Goal: Transaction & Acquisition: Obtain resource

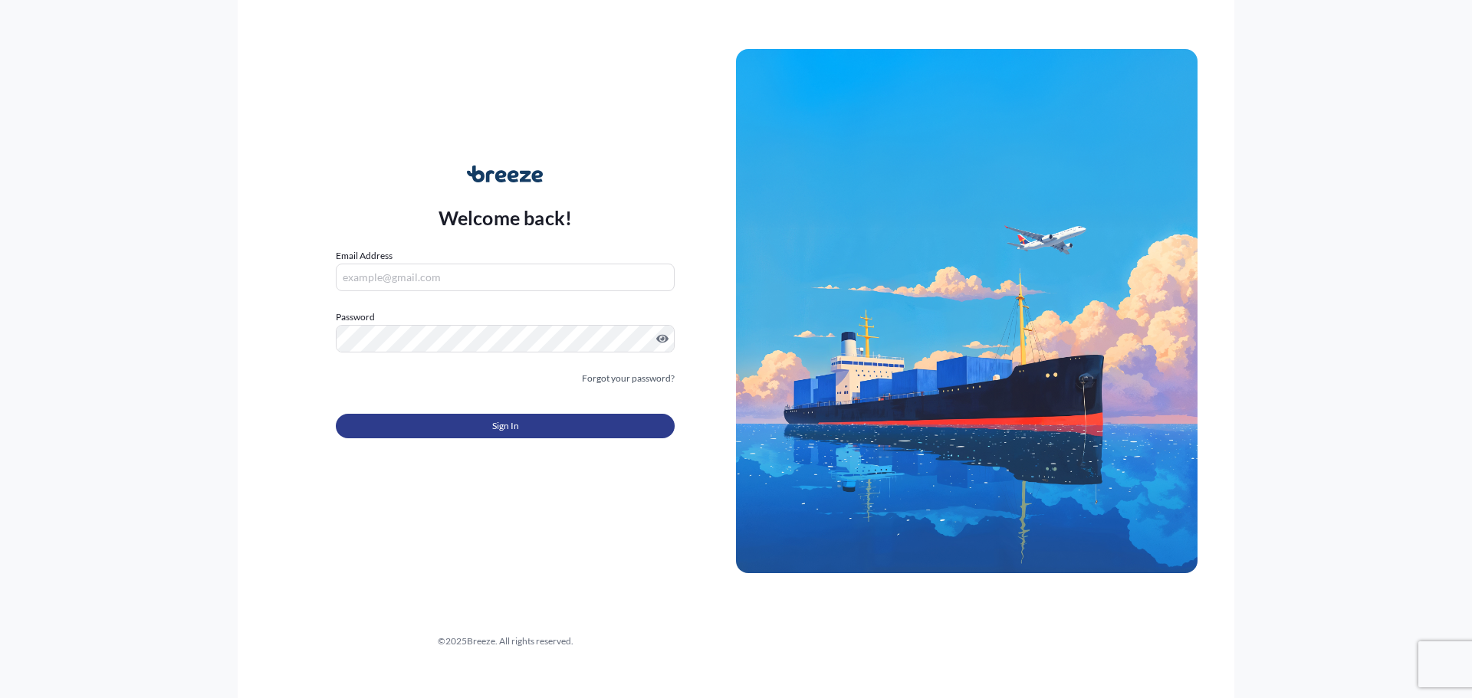
type input "[EMAIL_ADDRESS][DOMAIN_NAME]"
click at [500, 430] on span "Sign In" at bounding box center [505, 426] width 27 height 15
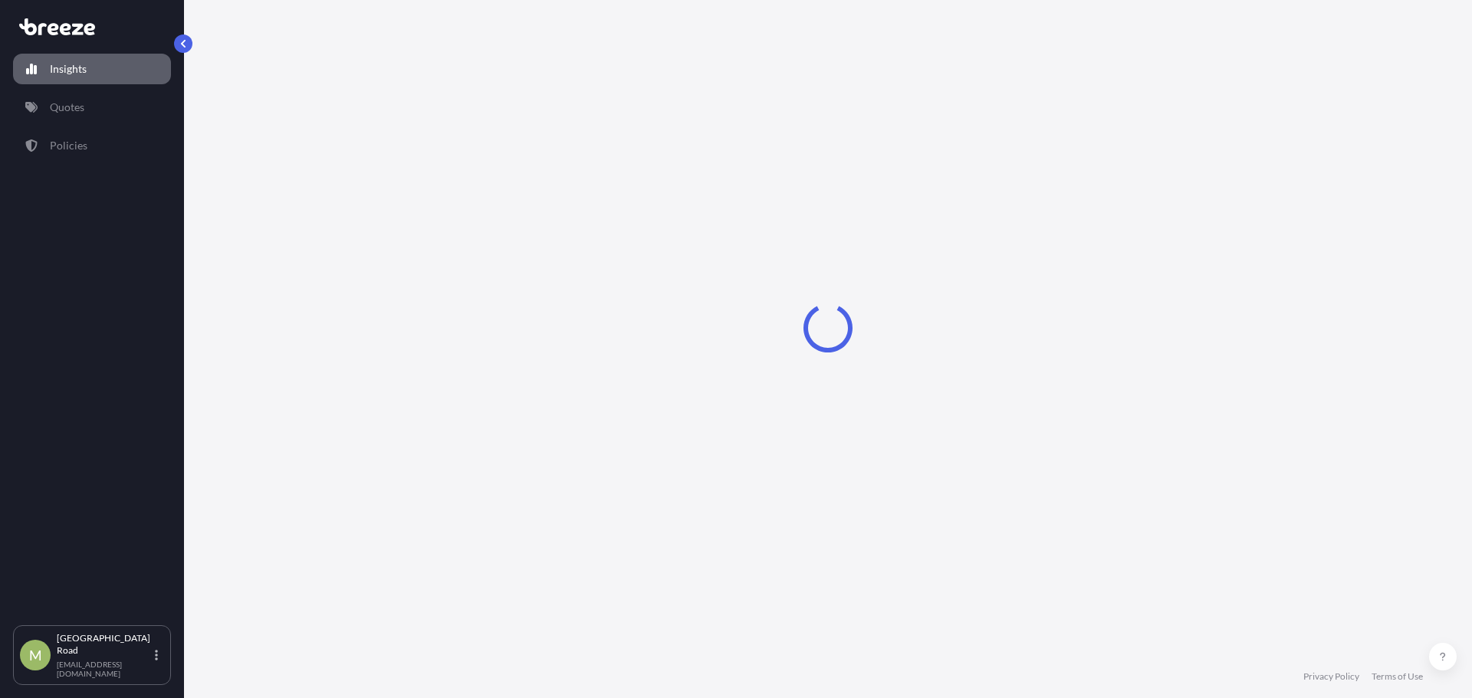
select select "2025"
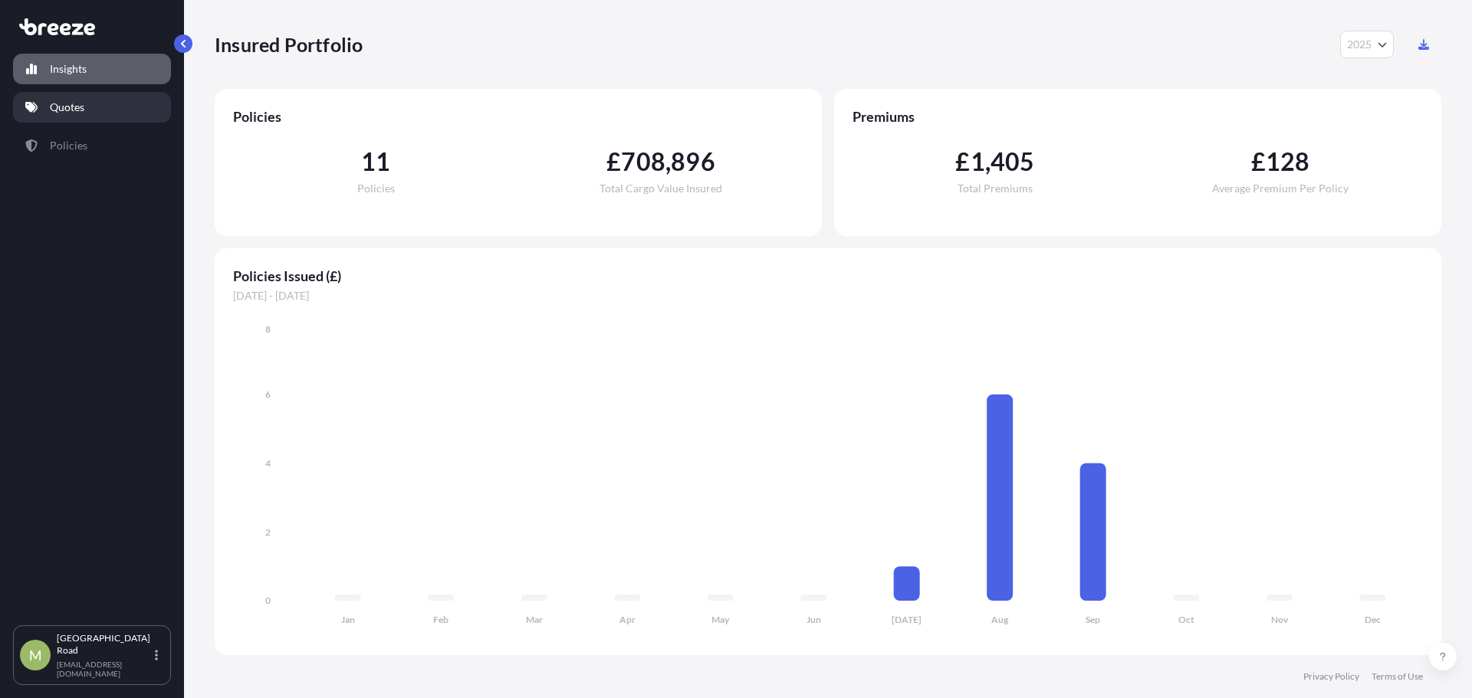
click at [60, 94] on link "Quotes" at bounding box center [92, 107] width 158 height 31
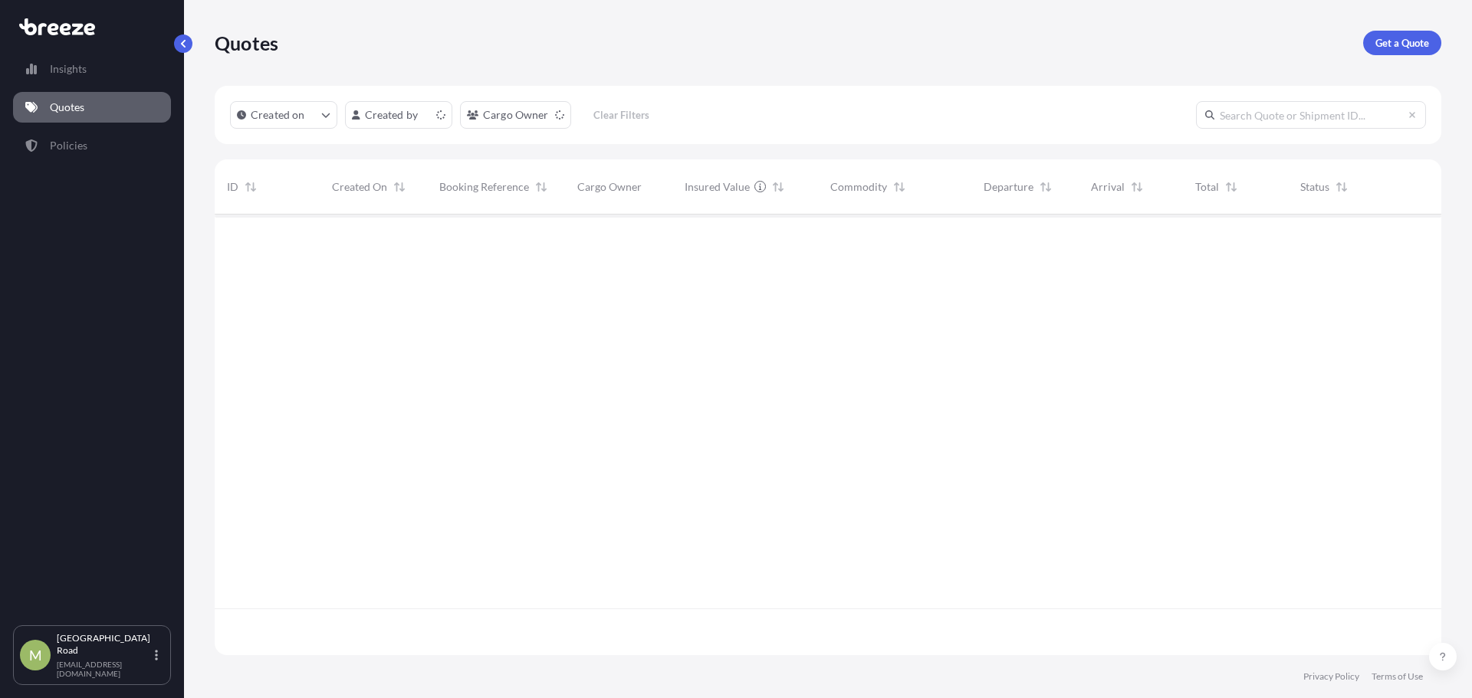
scroll to position [438, 1215]
click at [1420, 32] on link "Get a Quote" at bounding box center [1402, 43] width 78 height 25
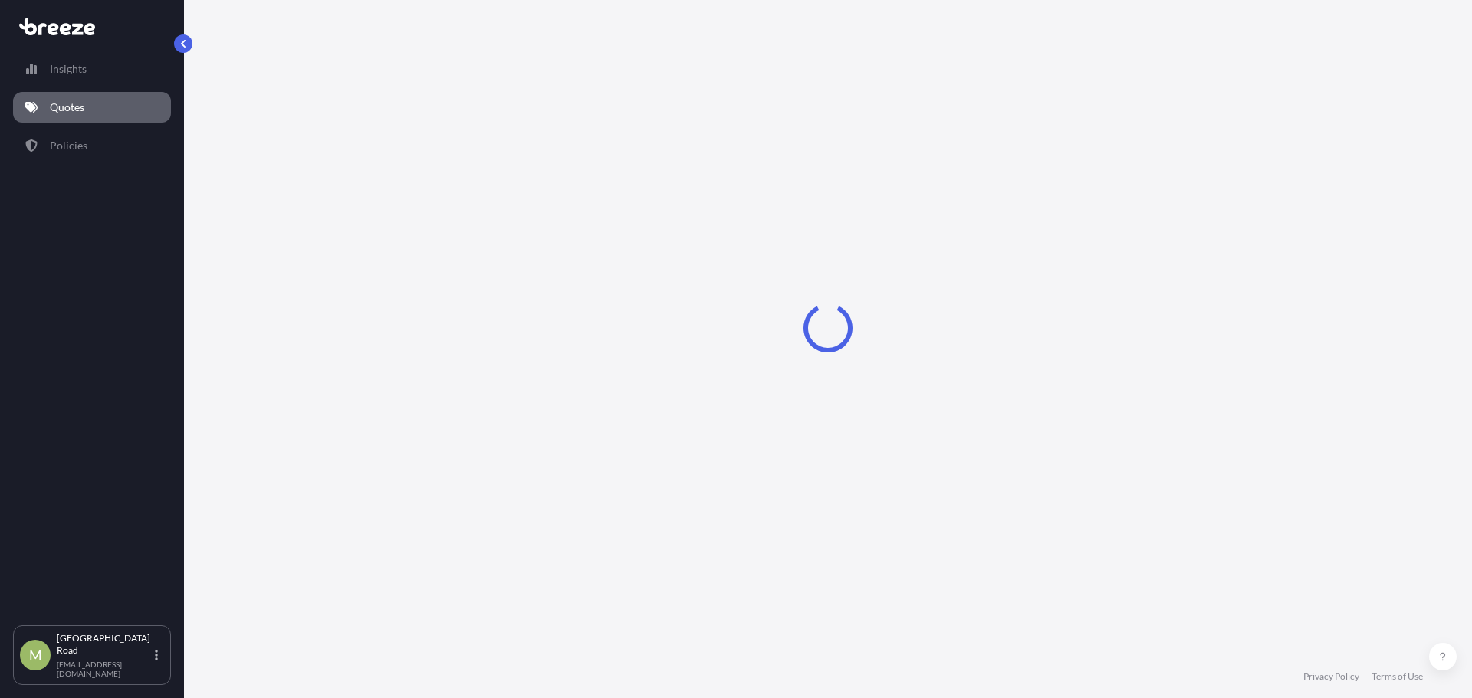
select select "Road"
select select "Sea"
select select "1"
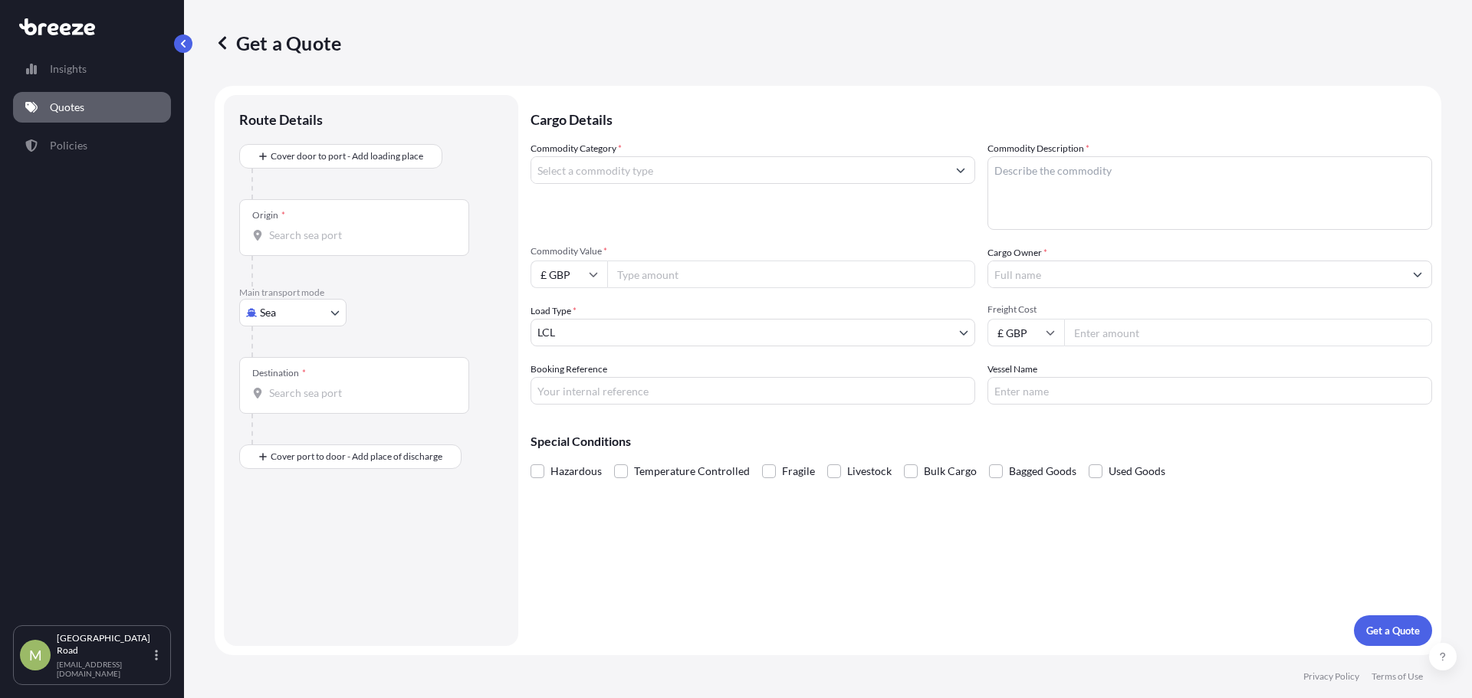
click at [314, 222] on div "Origin *" at bounding box center [354, 227] width 230 height 57
click at [314, 228] on input "Origin *" at bounding box center [359, 235] width 181 height 15
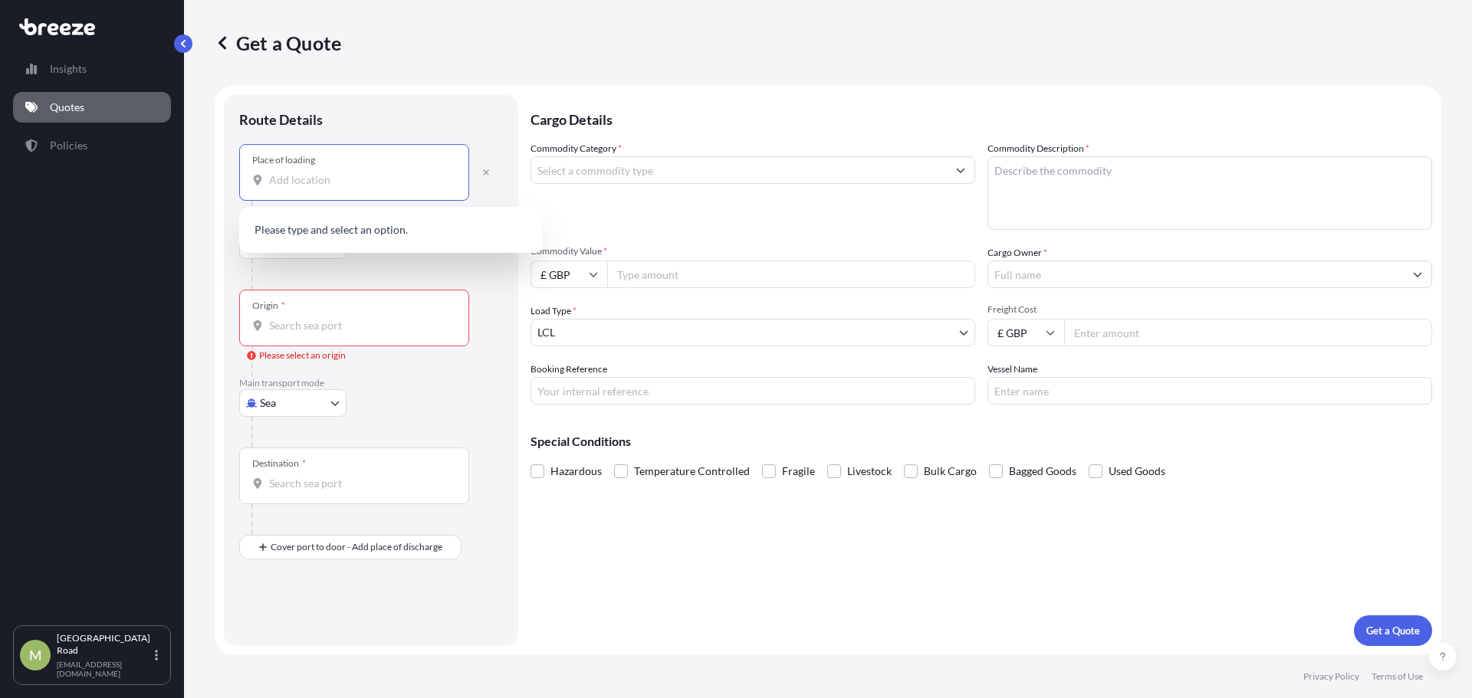
click at [321, 185] on input "Place of loading" at bounding box center [359, 179] width 181 height 15
click at [372, 222] on div "[GEOGRAPHIC_DATA] , [GEOGRAPHIC_DATA]" at bounding box center [390, 234] width 291 height 43
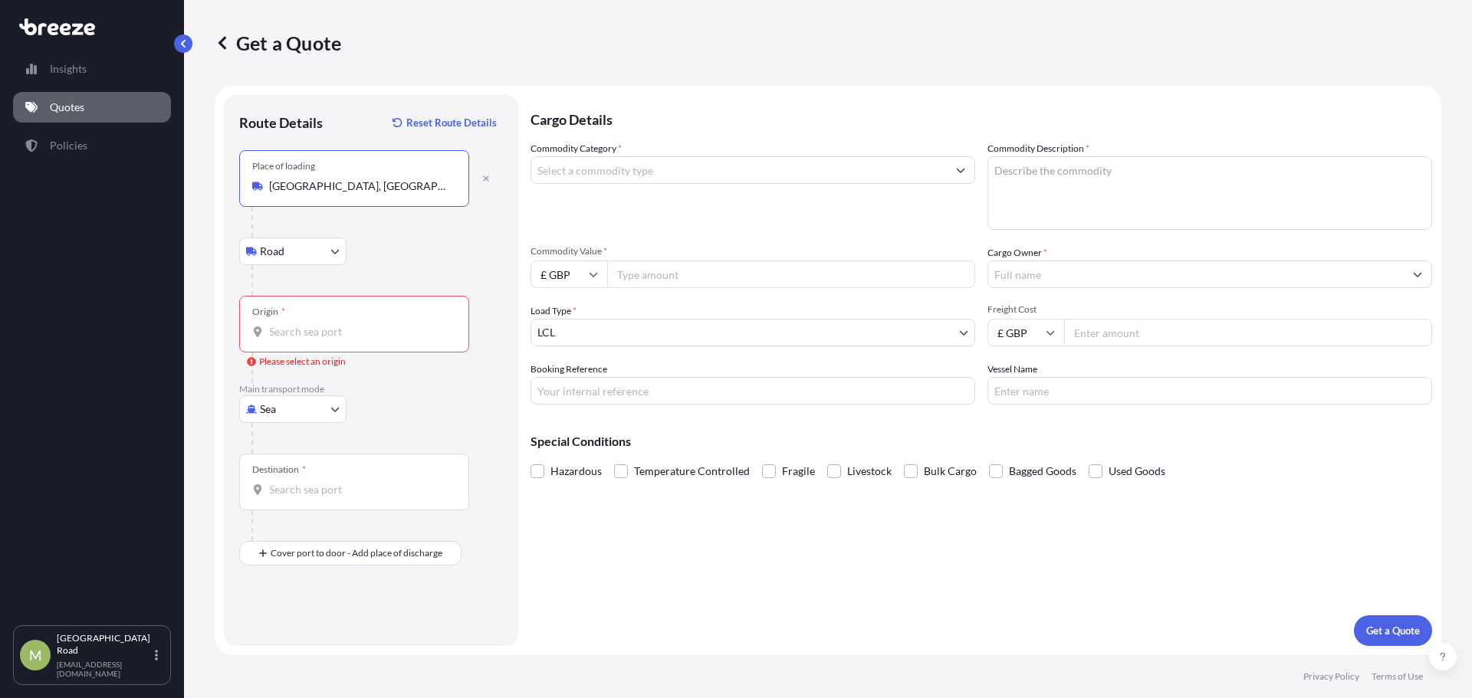
type input "[GEOGRAPHIC_DATA], [GEOGRAPHIC_DATA]"
click at [279, 323] on div "Origin *" at bounding box center [354, 324] width 230 height 57
click at [279, 324] on input "Origin * Please select an origin" at bounding box center [359, 331] width 181 height 15
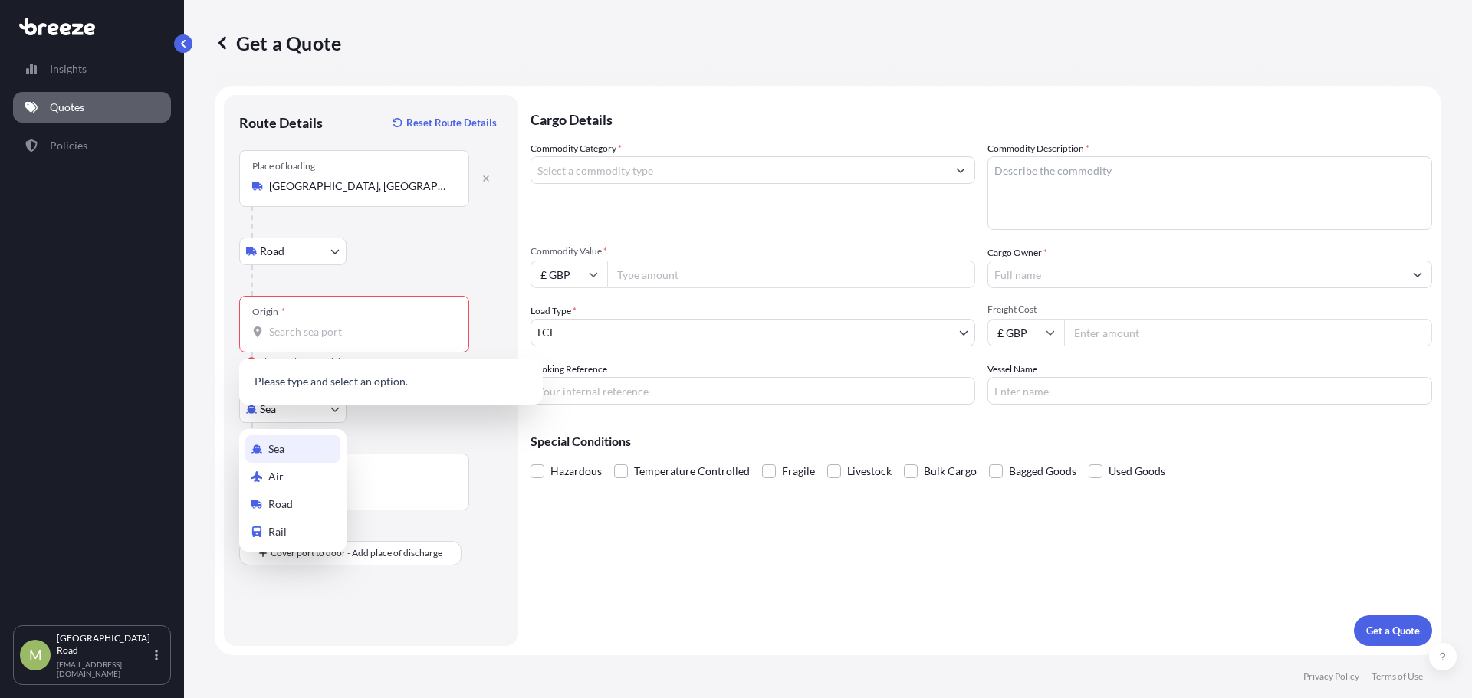
click at [291, 409] on body "5 options available. 0 options available. 5 options available. 0 options availa…" at bounding box center [736, 349] width 1472 height 698
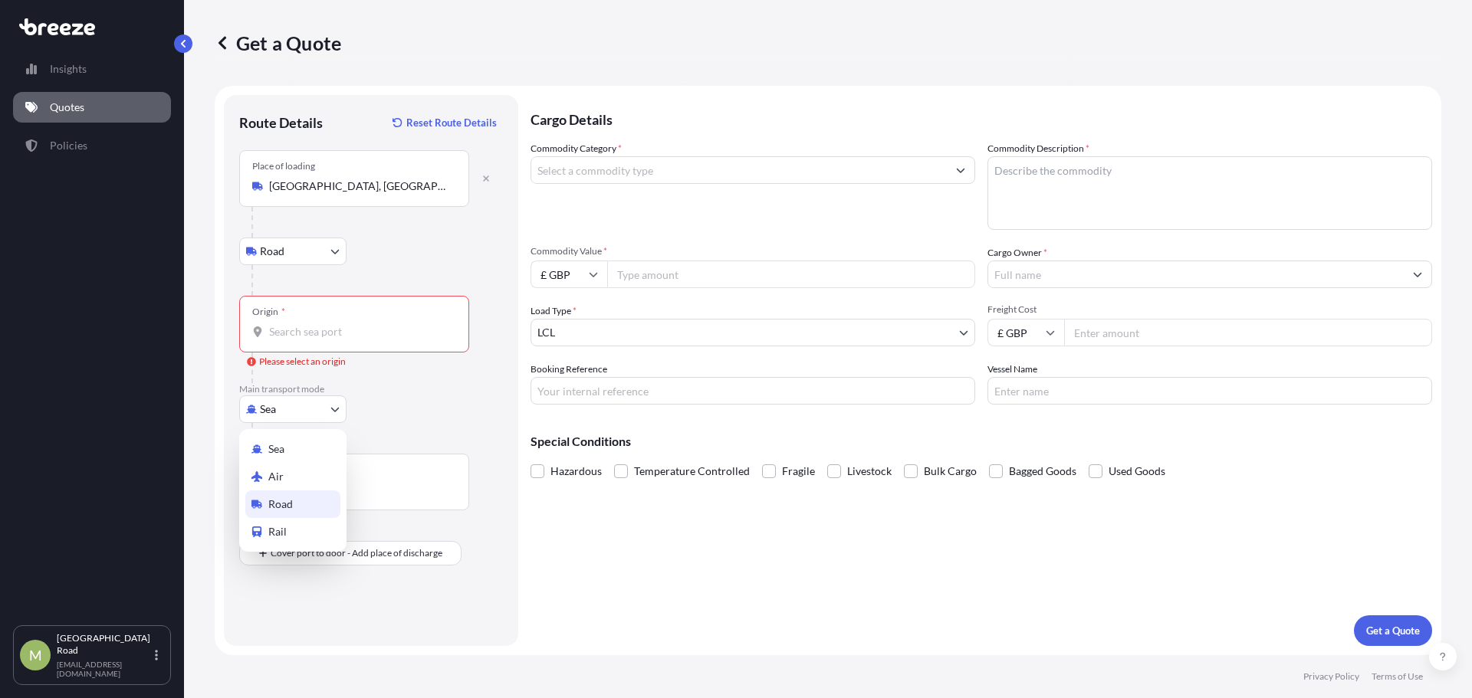
click at [288, 494] on div "Road" at bounding box center [292, 505] width 95 height 28
select select "Road"
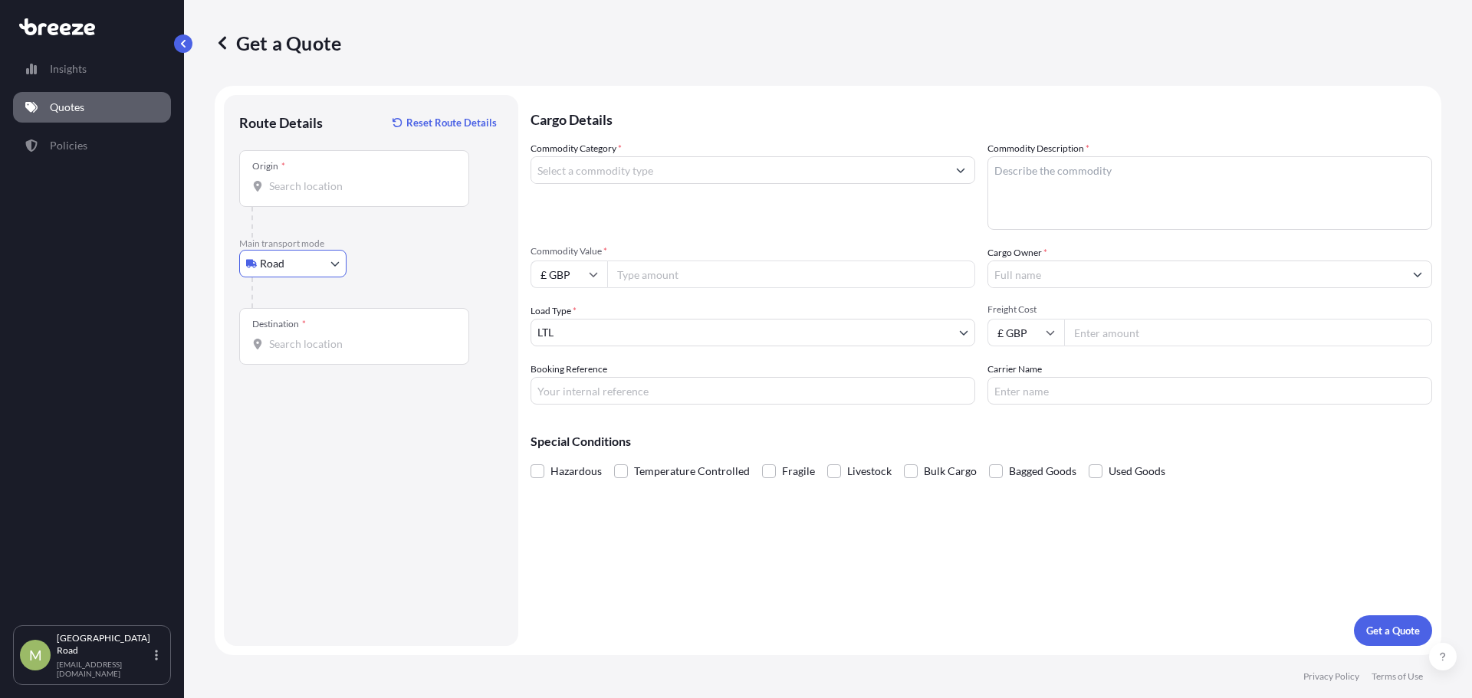
click at [303, 341] on input "Destination *" at bounding box center [359, 344] width 181 height 15
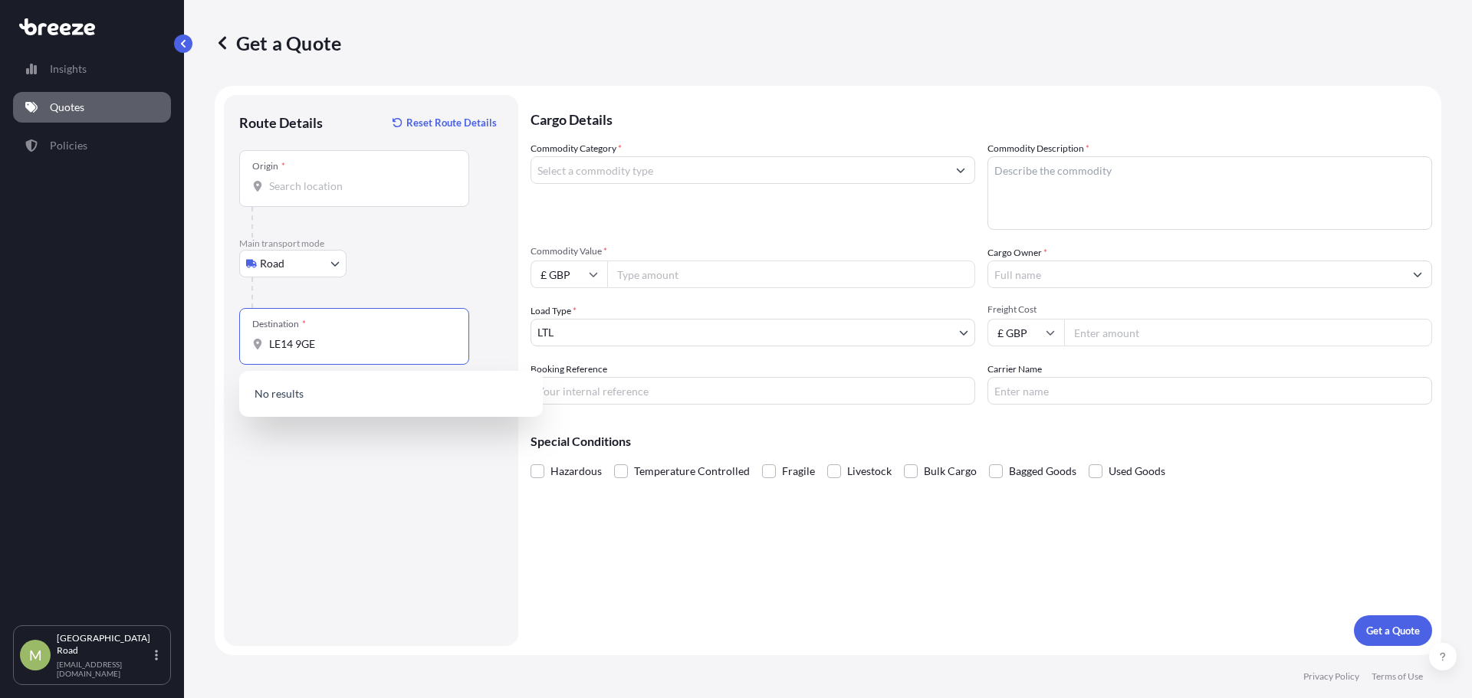
click at [271, 341] on input "LE14 9GE" at bounding box center [359, 344] width 181 height 15
click at [275, 347] on input "LE14 9GE" at bounding box center [359, 344] width 181 height 15
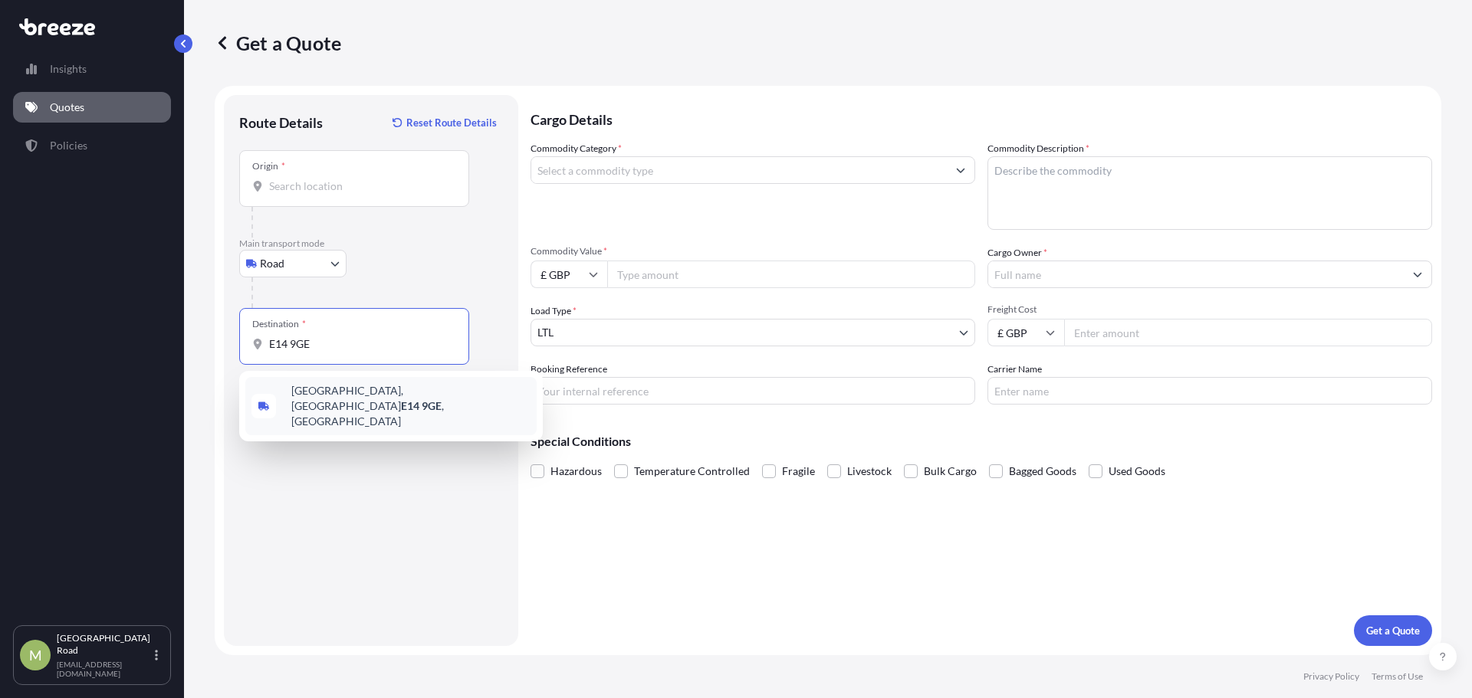
click at [344, 400] on span "[STREET_ADDRESS]" at bounding box center [410, 406] width 239 height 46
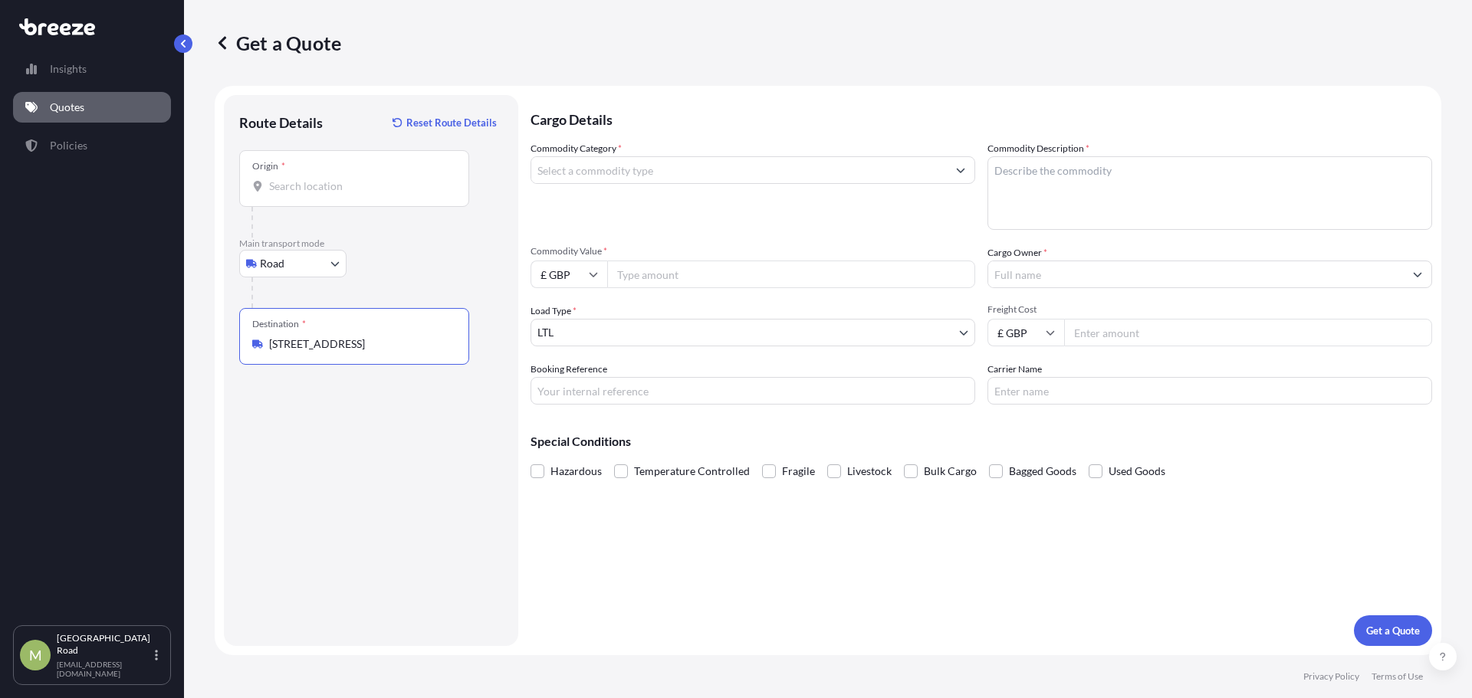
type input "[STREET_ADDRESS]"
click at [650, 170] on input "Commodity Category *" at bounding box center [738, 170] width 415 height 28
click at [598, 157] on input "Commodity Category *" at bounding box center [738, 170] width 415 height 28
click at [585, 178] on input "Commodity Category *" at bounding box center [738, 170] width 415 height 28
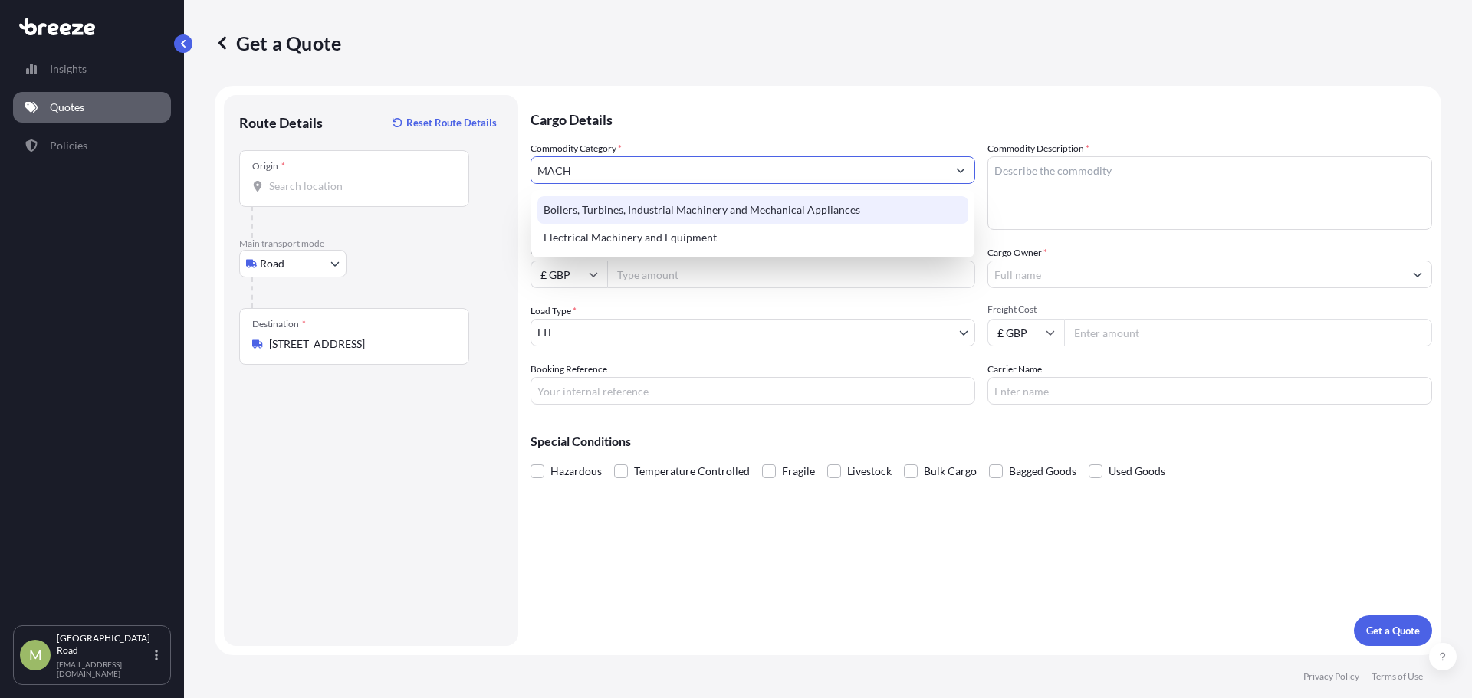
click at [629, 205] on div "Boilers, Turbines, Industrial Machinery and Mechanical Appliances" at bounding box center [752, 210] width 431 height 28
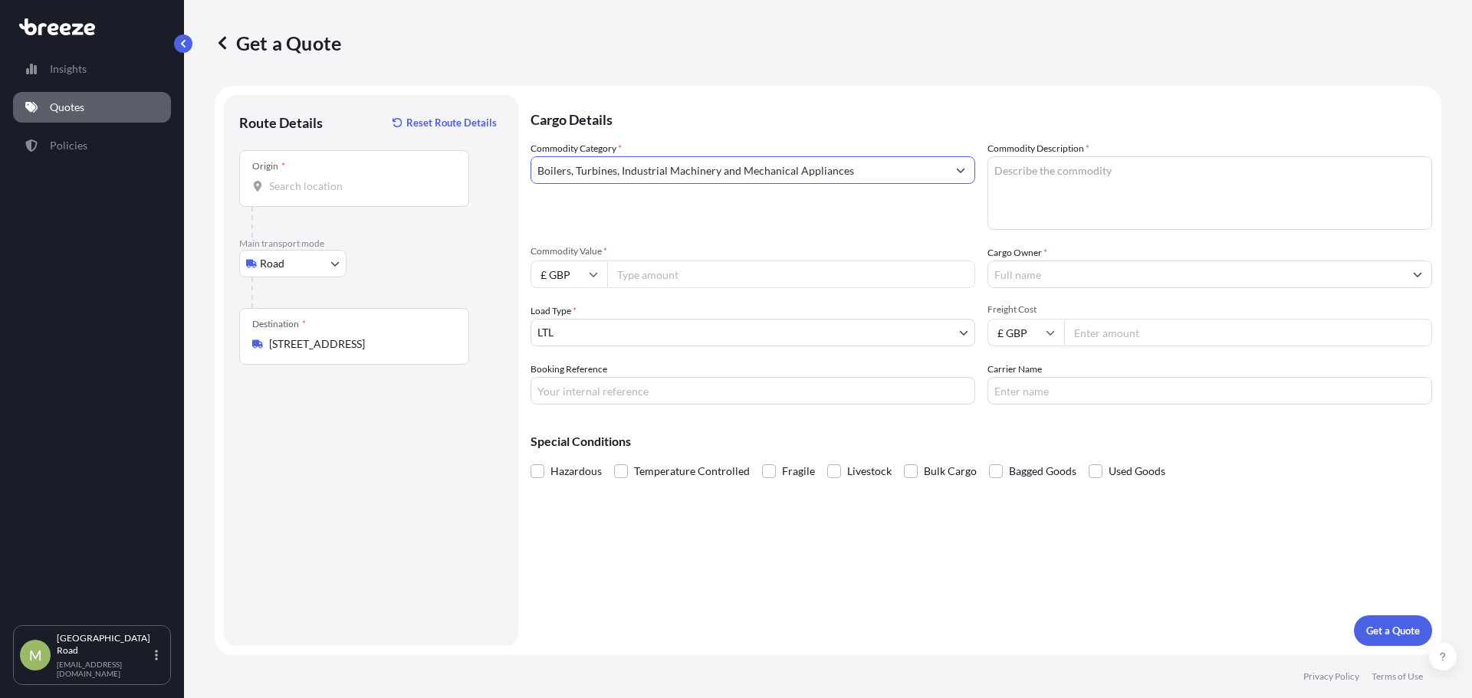
type input "Boilers, Turbines, Industrial Machinery and Mechanical Appliances"
click at [1077, 189] on textarea "Commodity Description *" at bounding box center [1209, 193] width 445 height 74
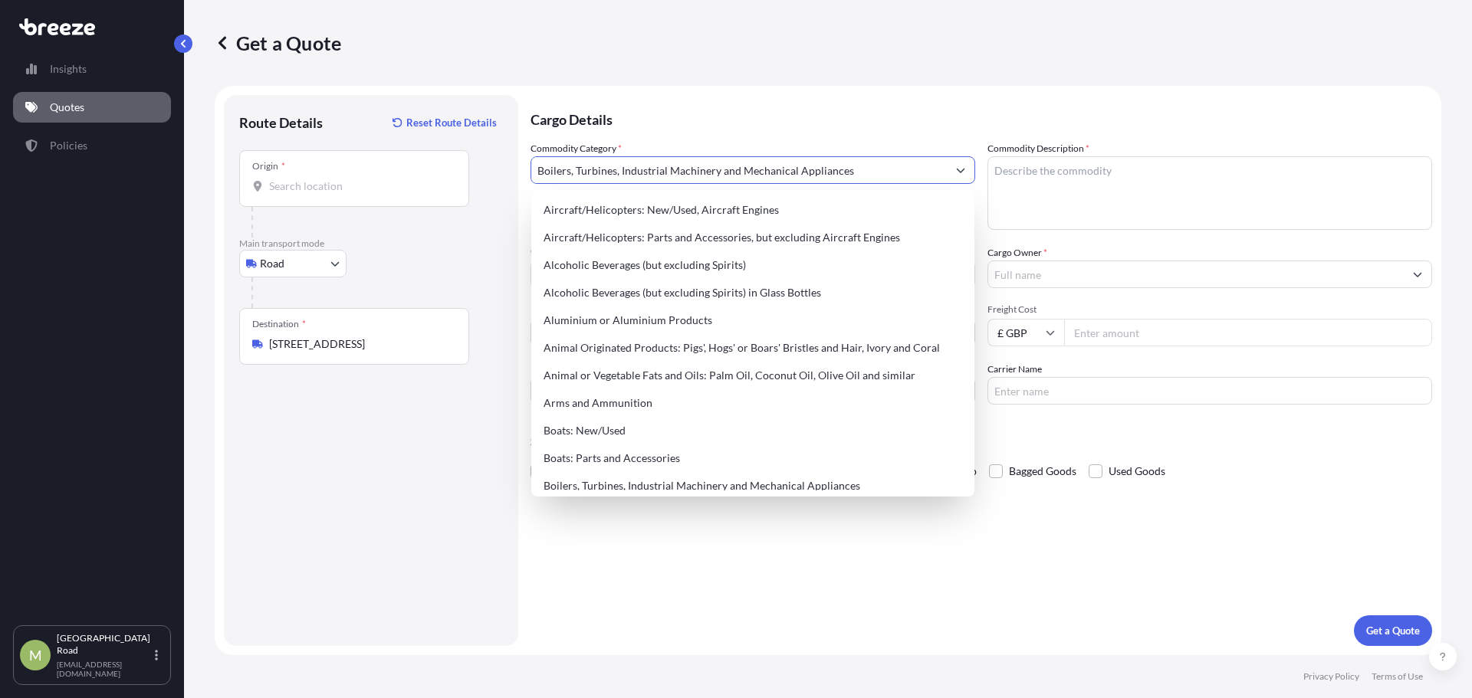
click at [892, 169] on input "Boilers, Turbines, Industrial Machinery and Mechanical Appliances" at bounding box center [738, 170] width 415 height 28
click at [1062, 160] on textarea "Commodity Description *" at bounding box center [1209, 193] width 445 height 74
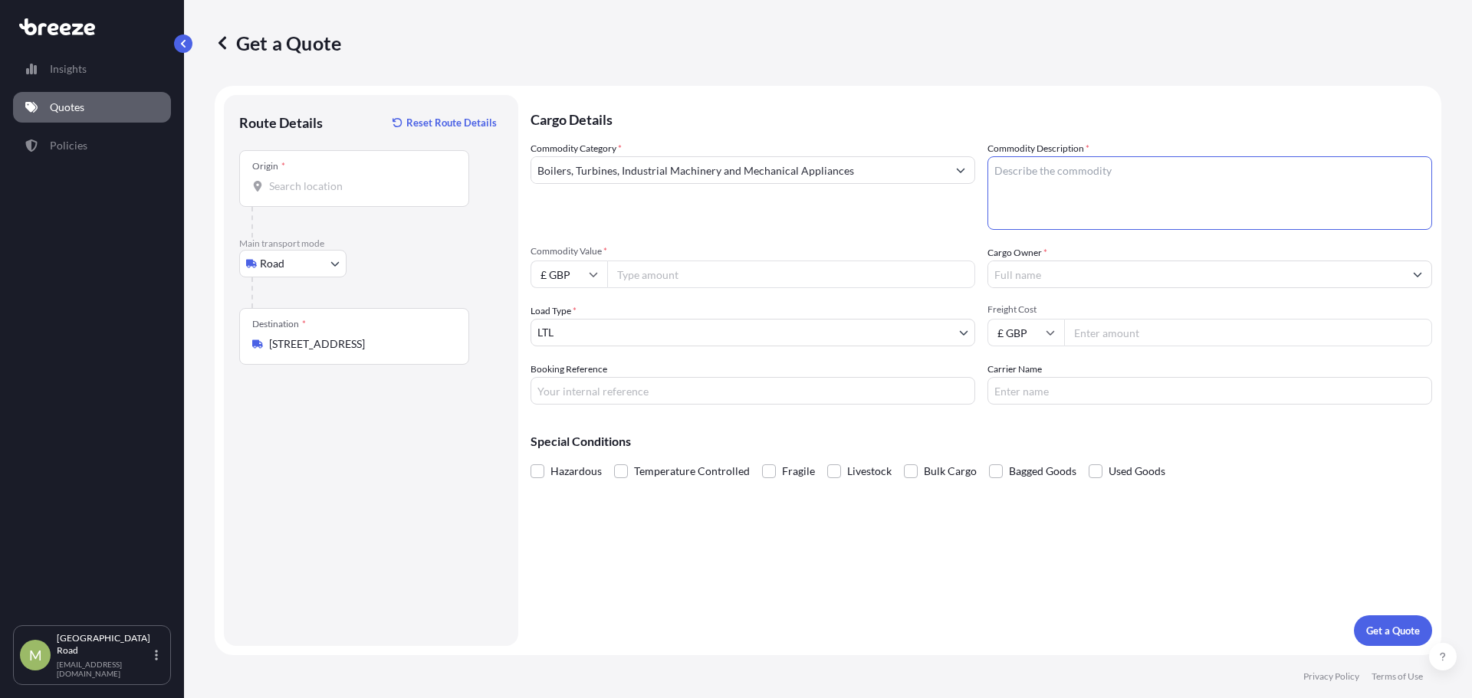
paste textarea "8471490000"
type textarea "8471490000"
click at [760, 269] on input "Commodity Value *" at bounding box center [791, 275] width 368 height 28
type input "230729.4"
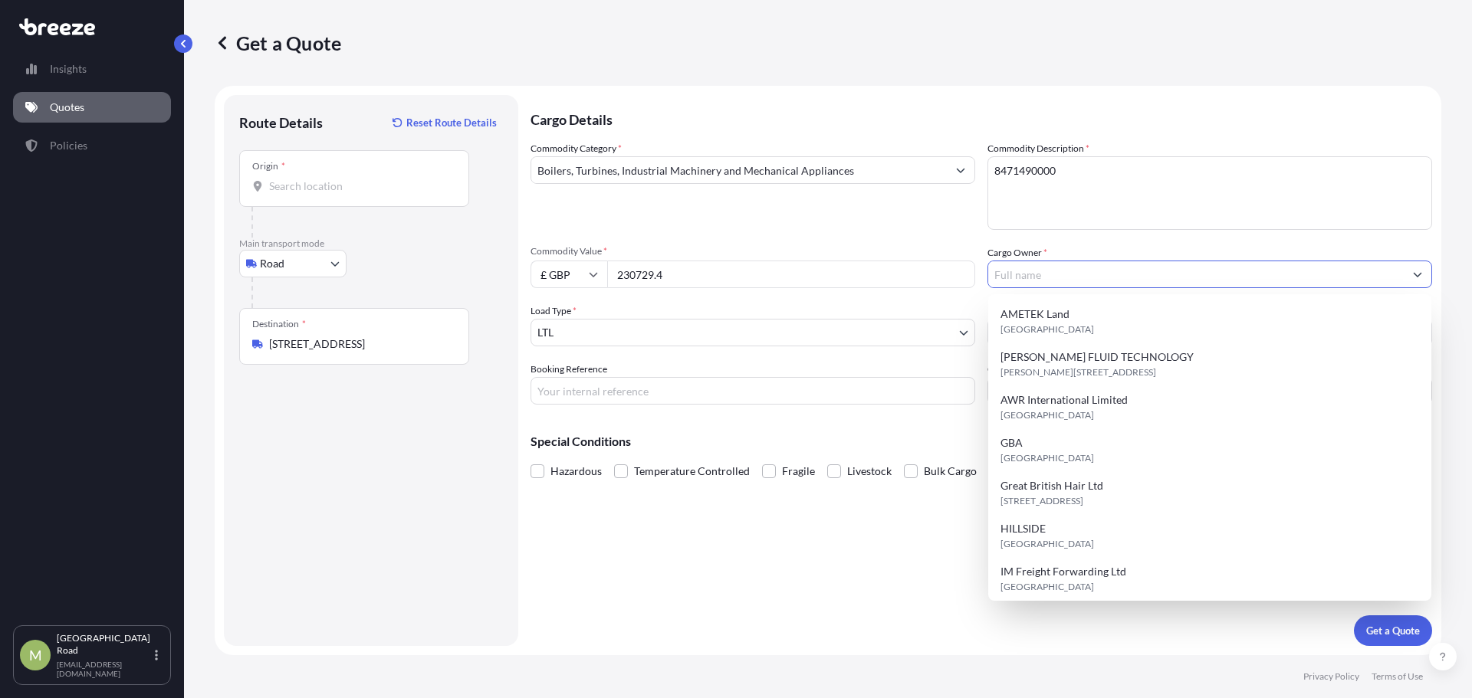
click at [1103, 273] on input "Cargo Owner *" at bounding box center [1195, 275] width 415 height 28
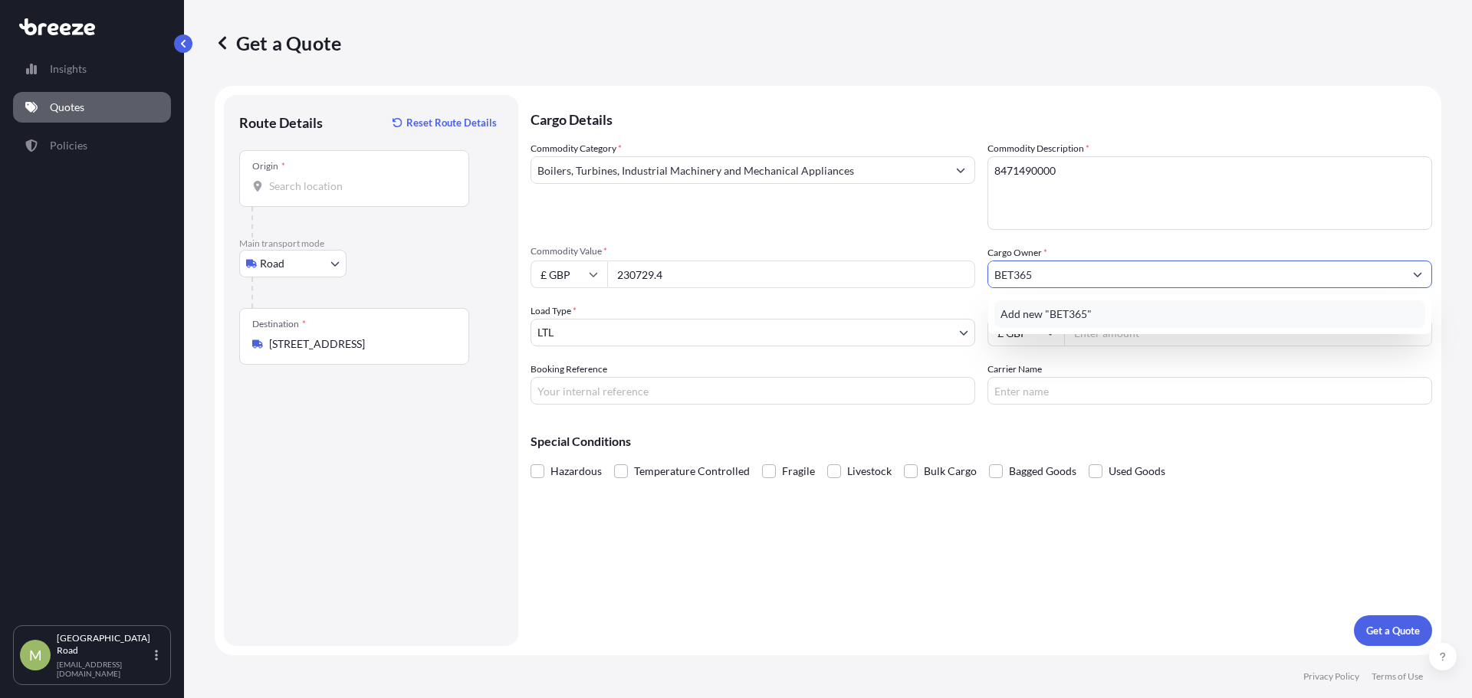
click at [1057, 307] on span "Add new "BET365"" at bounding box center [1045, 314] width 91 height 15
drag, startPoint x: 1077, startPoint y: 285, endPoint x: 936, endPoint y: 265, distance: 142.5
click at [936, 265] on div "Commodity Category * Boilers, Turbines, Industrial Machinery and Mechanical App…" at bounding box center [981, 273] width 902 height 264
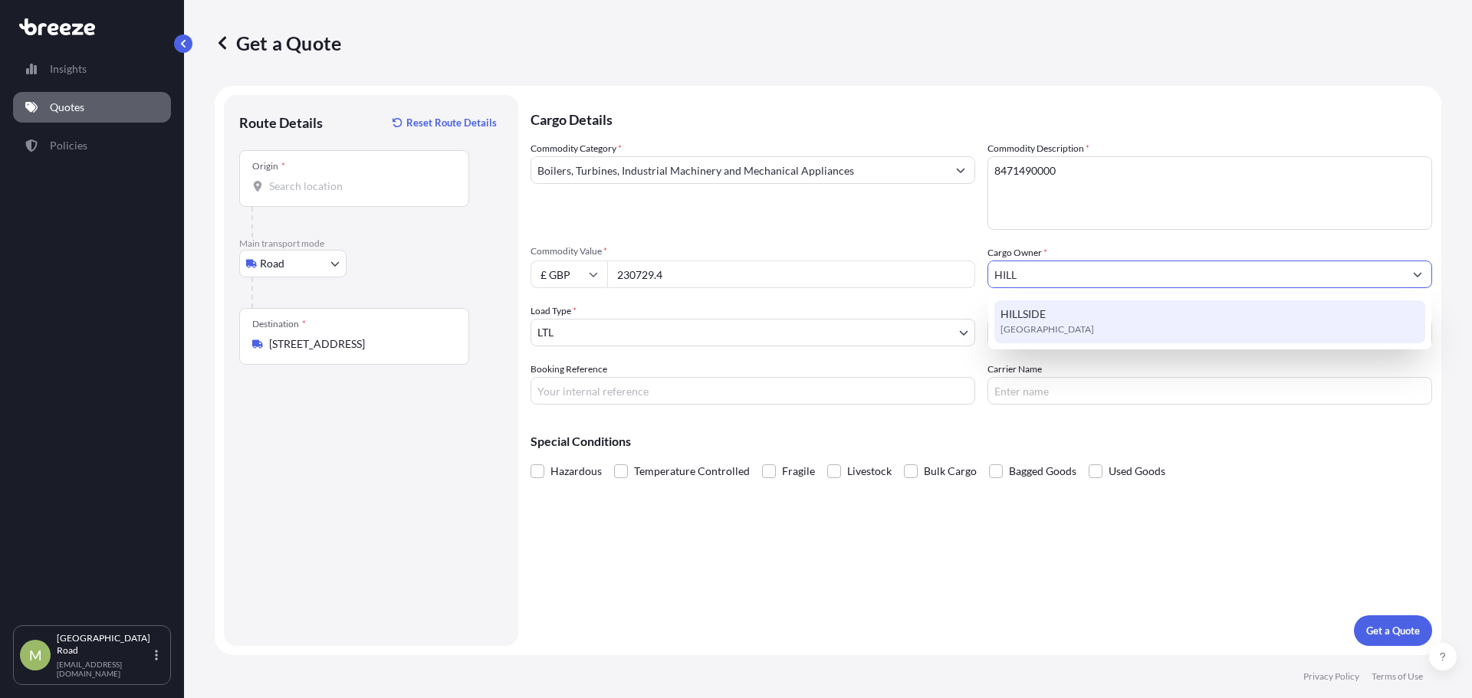
click at [1181, 350] on div "Commodity Category * Boilers, Turbines, Industrial Machinery and Mechanical App…" at bounding box center [981, 273] width 902 height 264
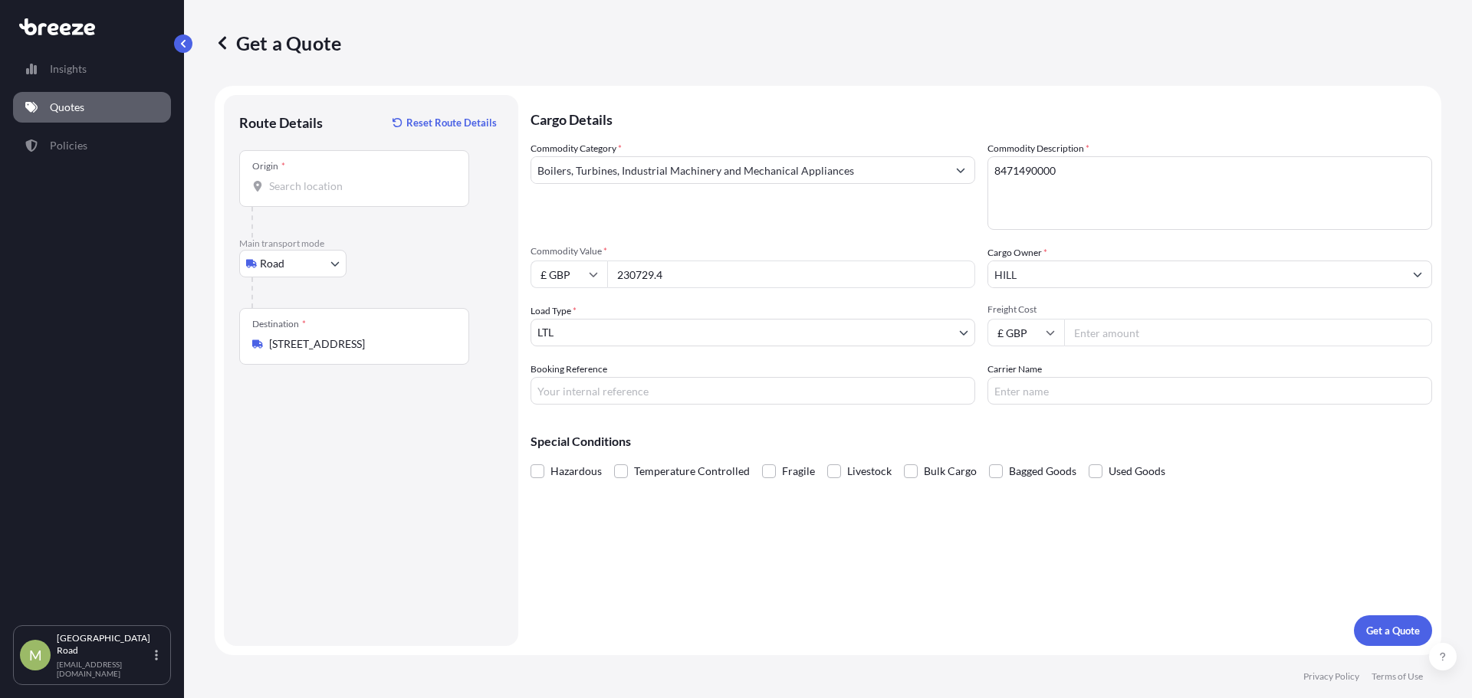
click at [1084, 272] on input "HILL" at bounding box center [1195, 275] width 415 height 28
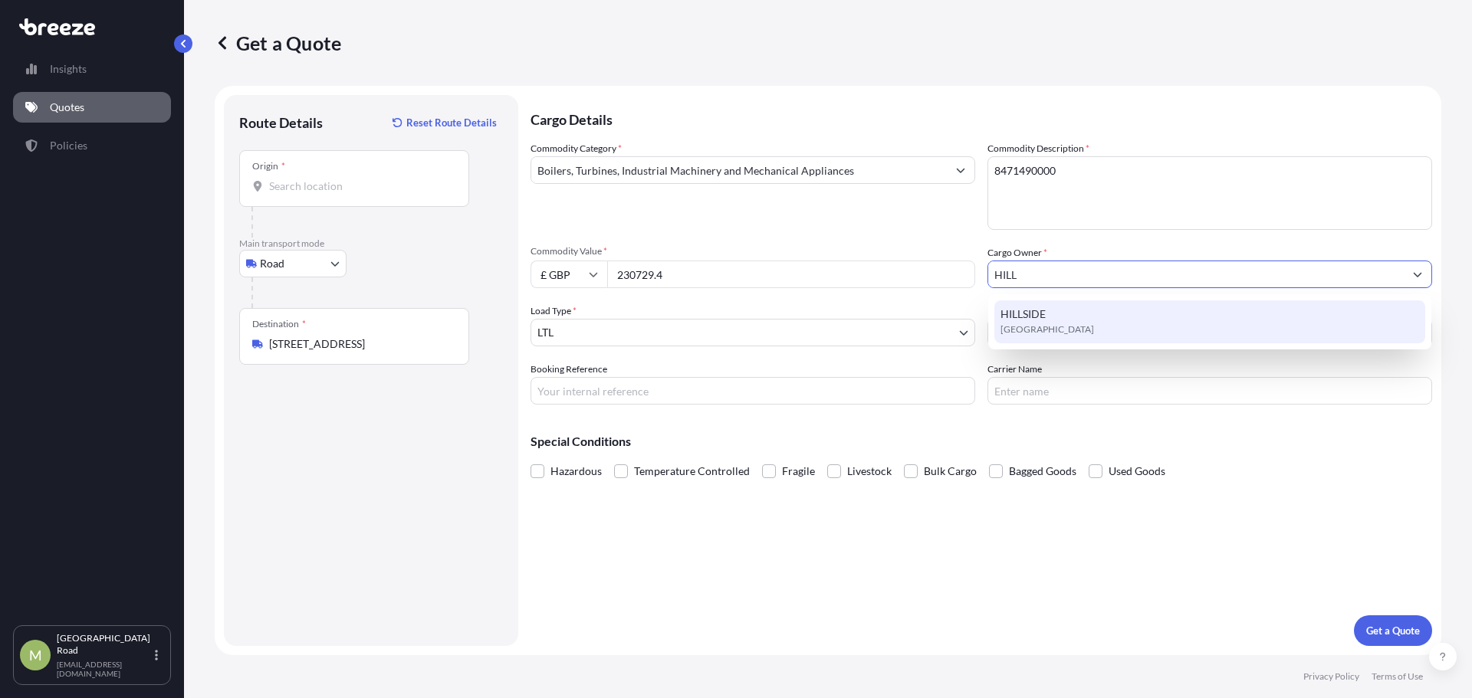
click at [1063, 317] on div "HILLSIDE [GEOGRAPHIC_DATA]" at bounding box center [1209, 322] width 431 height 43
type input "HILLSIDE"
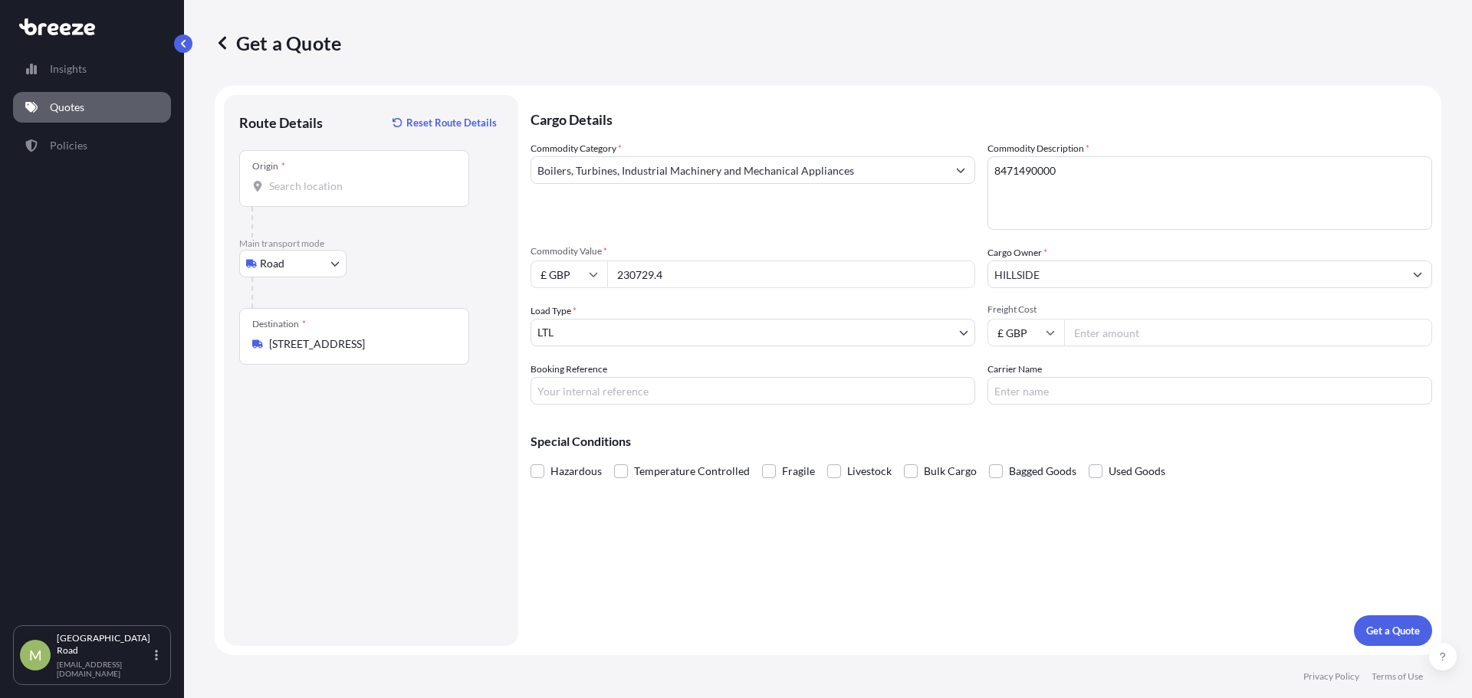
click at [1122, 337] on input "Freight Cost" at bounding box center [1248, 333] width 368 height 28
type input "695"
click at [1391, 617] on button "Get a Quote" at bounding box center [1393, 631] width 78 height 31
click at [368, 194] on div "Origin *" at bounding box center [354, 178] width 230 height 57
click at [368, 194] on input "Origin * Please select an origin" at bounding box center [359, 186] width 181 height 15
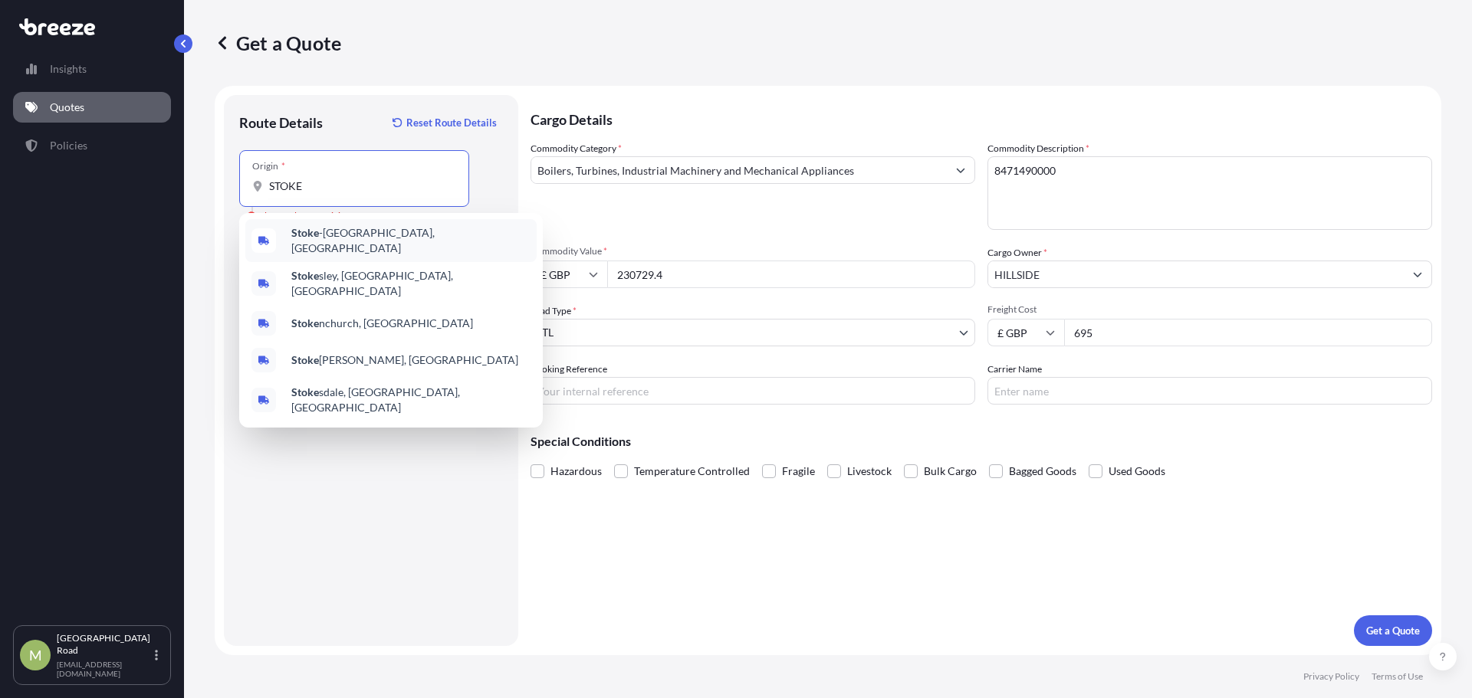
click at [356, 226] on div "[GEOGRAPHIC_DATA], [GEOGRAPHIC_DATA]" at bounding box center [390, 240] width 291 height 43
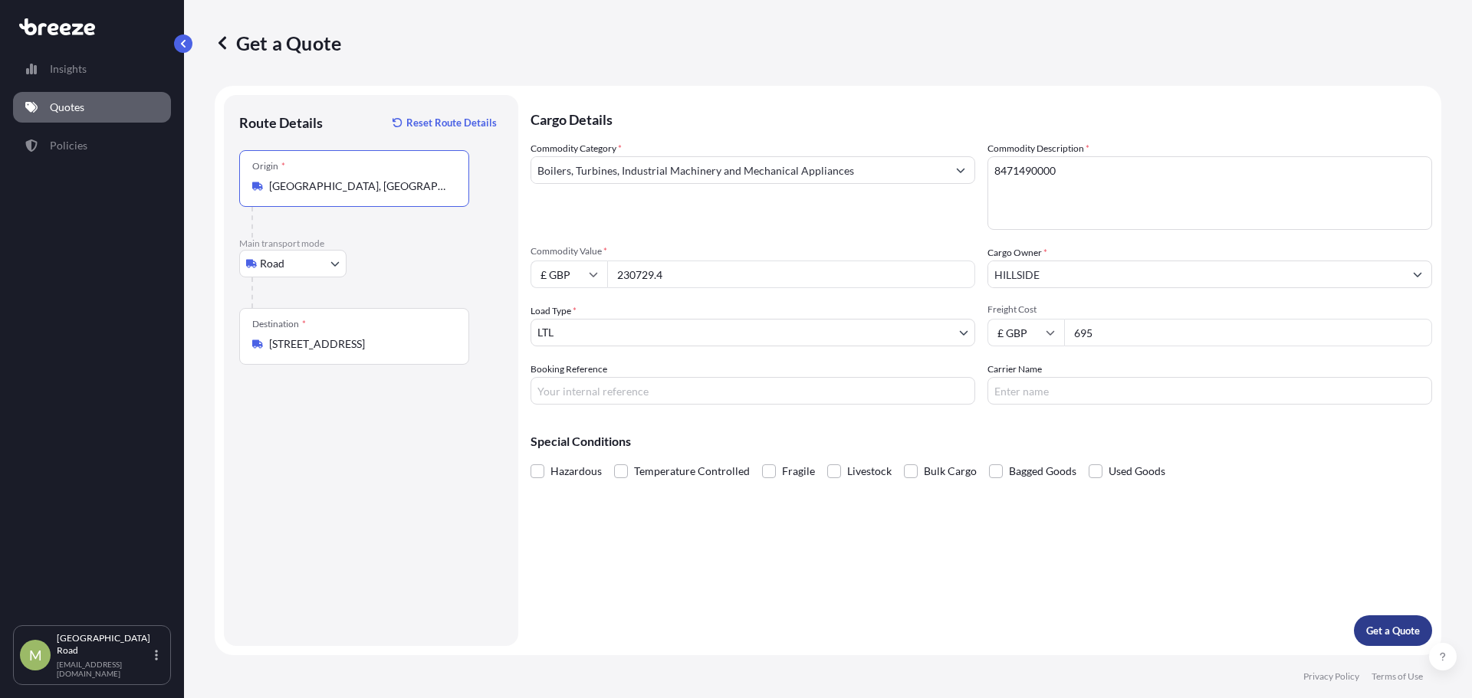
type input "[GEOGRAPHIC_DATA], [GEOGRAPHIC_DATA]"
click at [1419, 629] on p "Get a Quote" at bounding box center [1393, 630] width 54 height 15
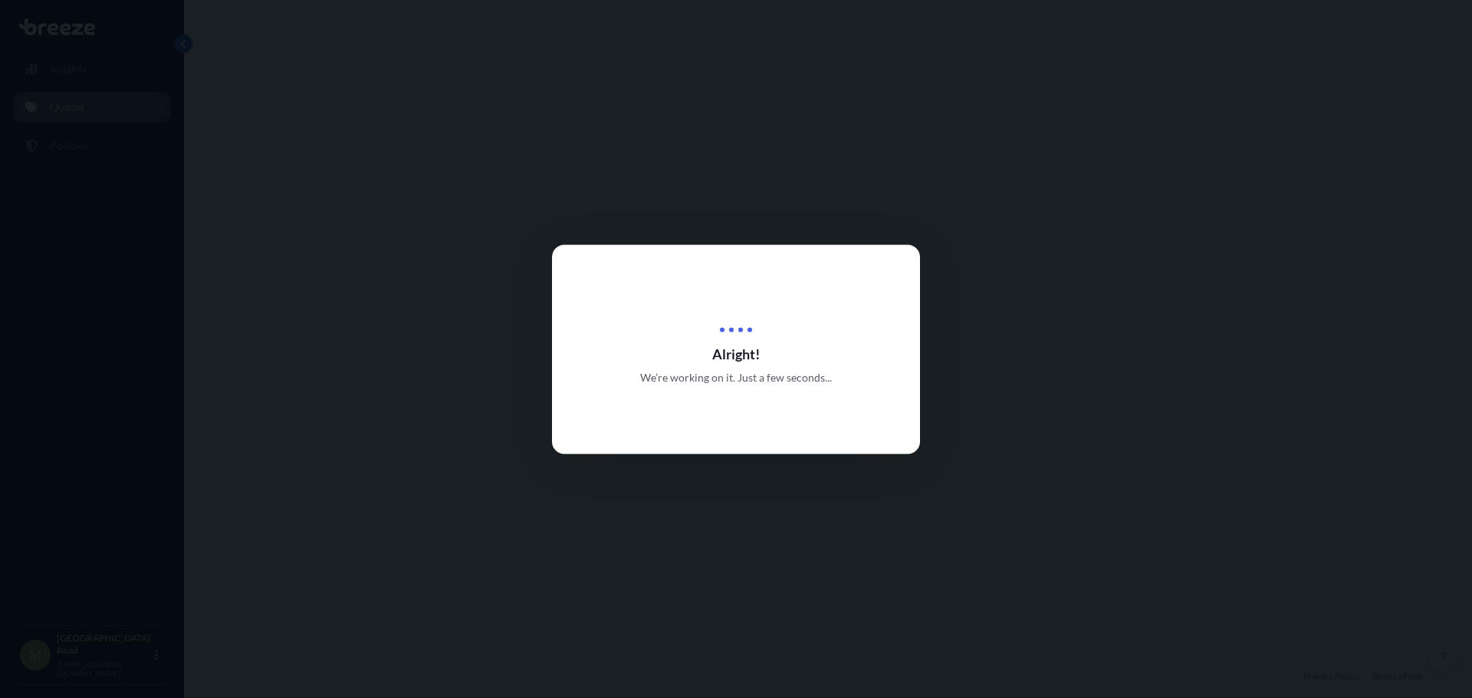
select select "Road"
select select "1"
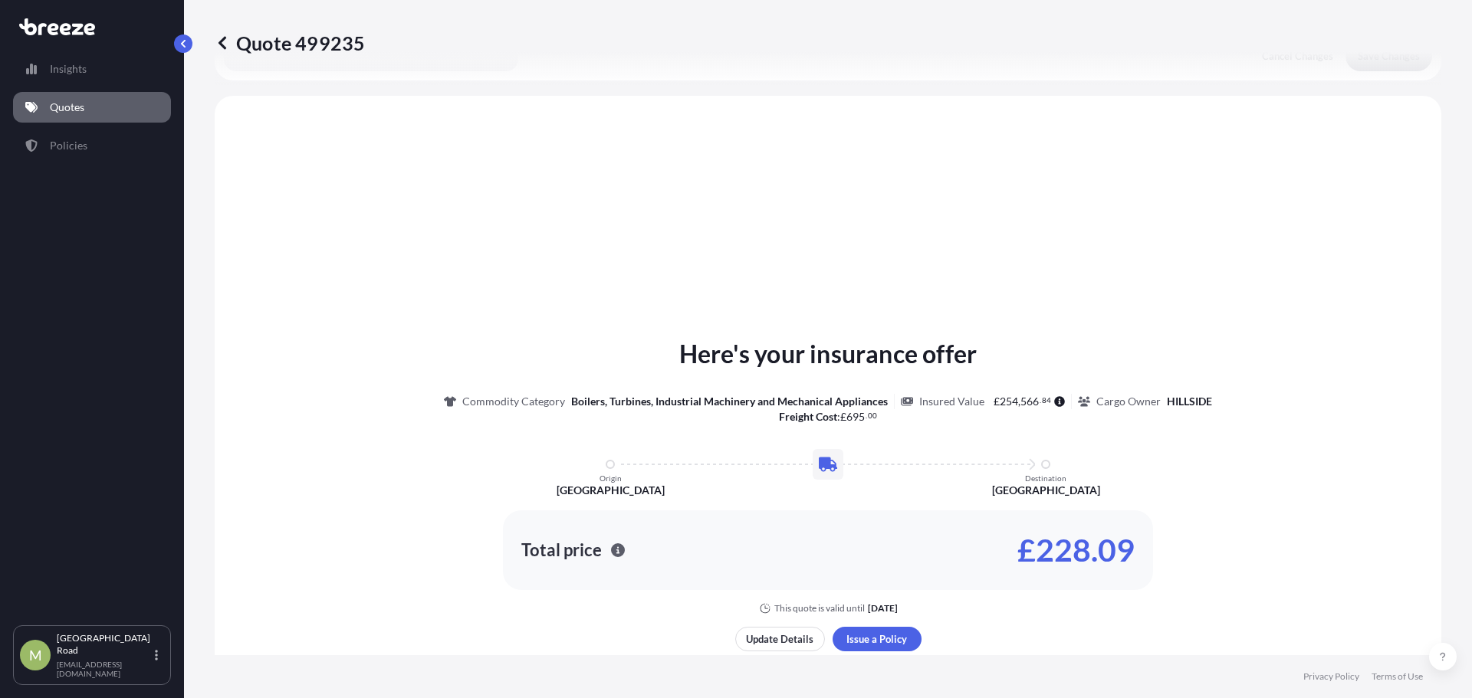
scroll to position [461, 0]
